Goal: Navigation & Orientation: Find specific page/section

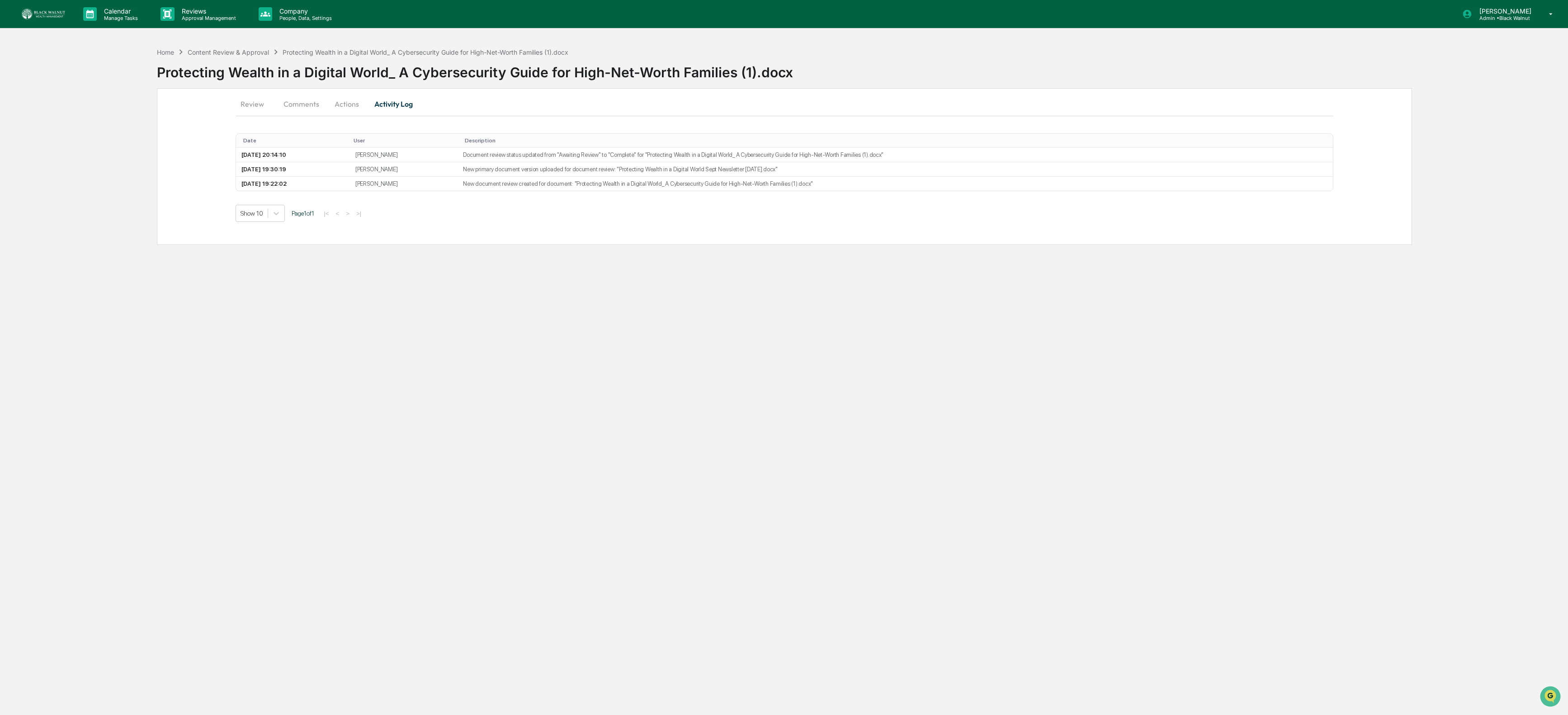
click at [709, 277] on div "Calendar Manage Tasks Reviews Approval Management Company People, Data, Setting…" at bounding box center [784, 357] width 1568 height 715
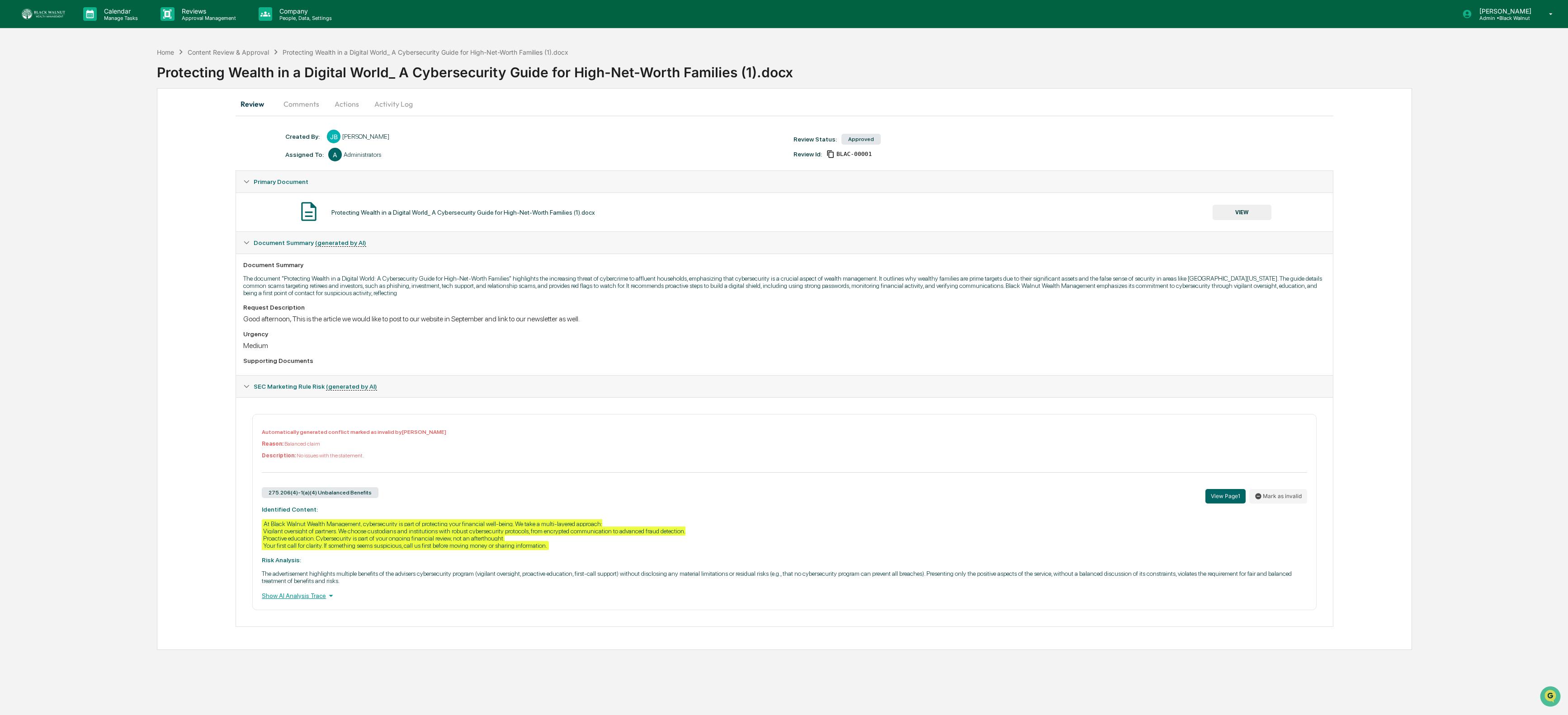
click at [58, 20] on link at bounding box center [49, 14] width 54 height 28
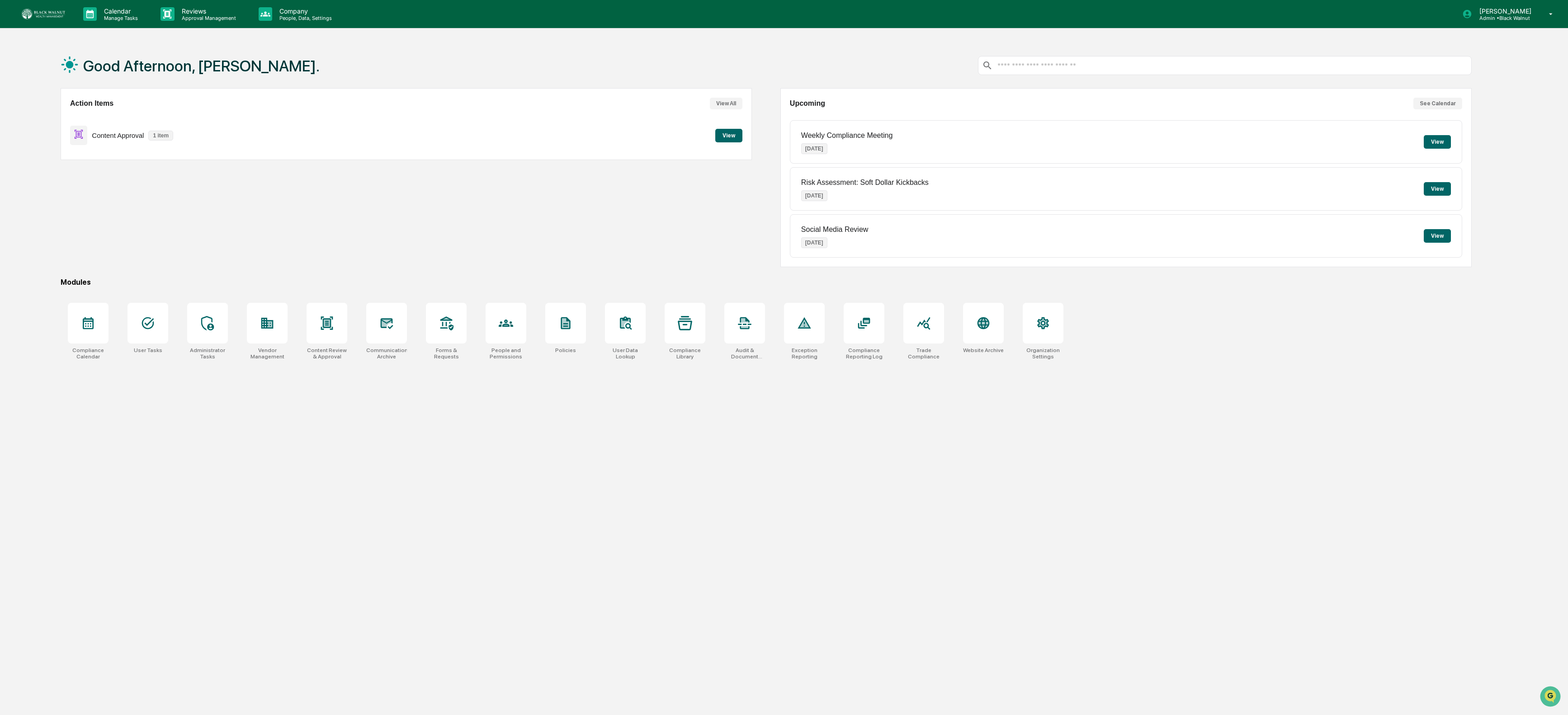
drag, startPoint x: 1214, startPoint y: 416, endPoint x: 1221, endPoint y: 368, distance: 48.5
click at [1214, 416] on div "Good Afternoon, [PERSON_NAME]. Action Items View All Content Approval 1 item Vi…" at bounding box center [766, 400] width 1438 height 715
